Goal: Information Seeking & Learning: Learn about a topic

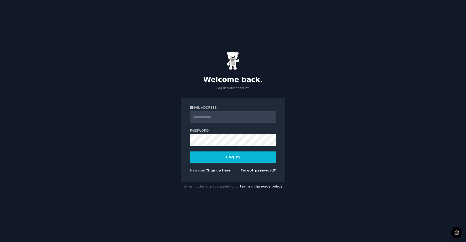
type input "**********"
click at [233, 160] on button "Log In" at bounding box center [233, 157] width 86 height 11
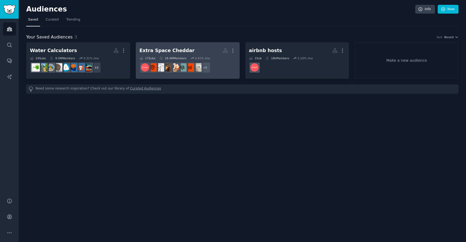
click at [171, 47] on h2 "Extra Space Cheddar More" at bounding box center [188, 50] width 97 height 9
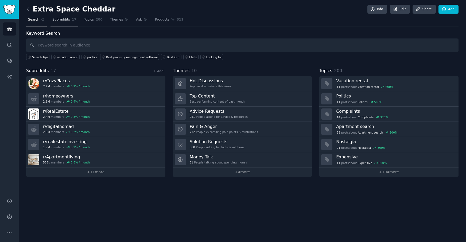
click at [59, 22] on link "Subreddits 17" at bounding box center [65, 21] width 28 height 11
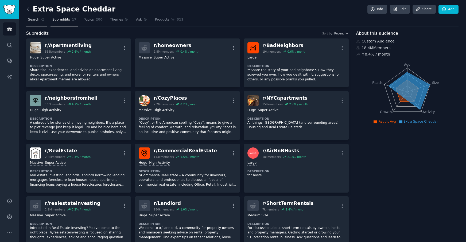
click at [33, 21] on span "Search" at bounding box center [33, 19] width 11 height 5
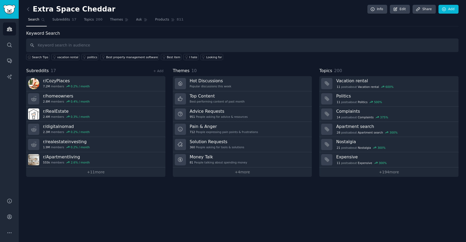
click at [56, 48] on input "text" at bounding box center [242, 46] width 433 height 14
type input "a"
type input "best locks"
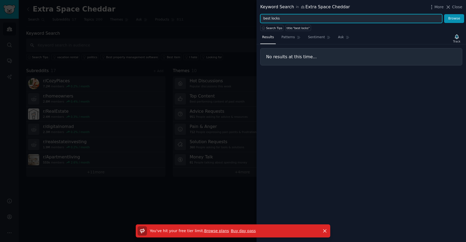
drag, startPoint x: 284, startPoint y: 19, endPoint x: 254, endPoint y: 20, distance: 29.4
click at [254, 20] on div "Keyword Search in Extra Space Cheddar More Close best locks Browse Search Tips …" at bounding box center [233, 121] width 466 height 242
type input ","
type input "locks"
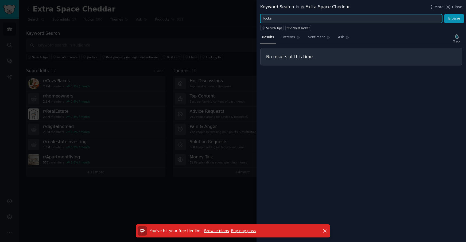
click at [445, 14] on button "Browse" at bounding box center [455, 18] width 20 height 9
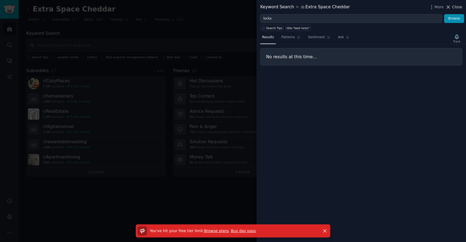
click at [450, 9] on icon at bounding box center [449, 7] width 6 height 6
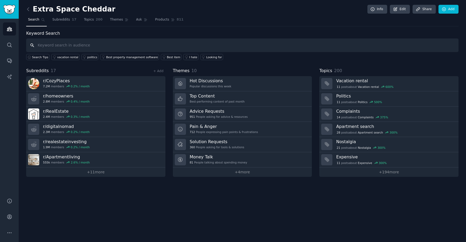
click at [56, 47] on input "text" at bounding box center [242, 46] width 433 height 14
type input "arbitrage"
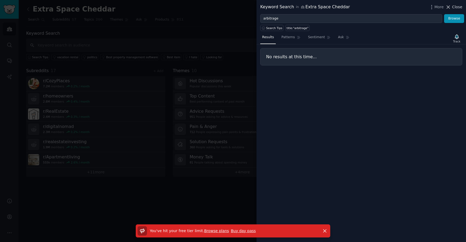
click at [451, 6] on icon at bounding box center [449, 7] width 6 height 6
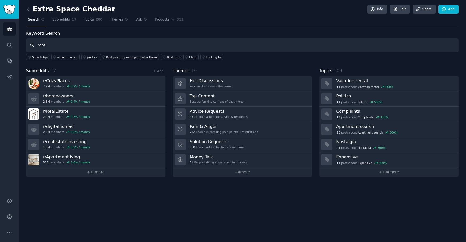
type input "rent"
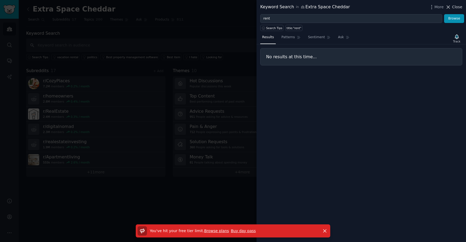
click at [453, 9] on span "Close" at bounding box center [458, 7] width 10 height 6
